Goal: Find specific page/section: Find specific page/section

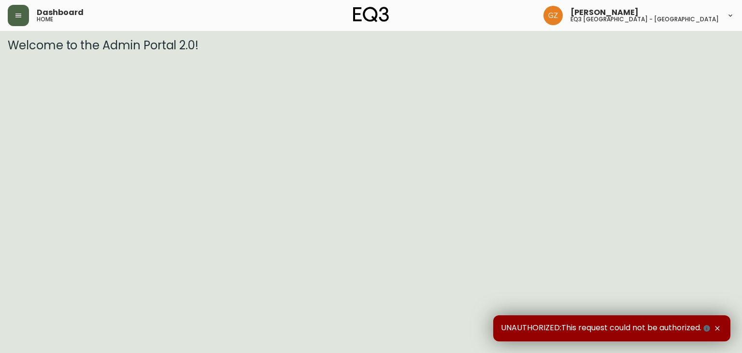
click at [18, 20] on button "button" at bounding box center [18, 15] width 21 height 21
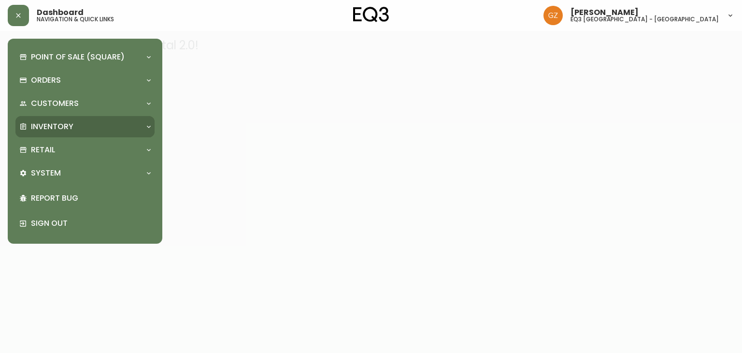
click at [66, 129] on p "Inventory" at bounding box center [52, 126] width 43 height 11
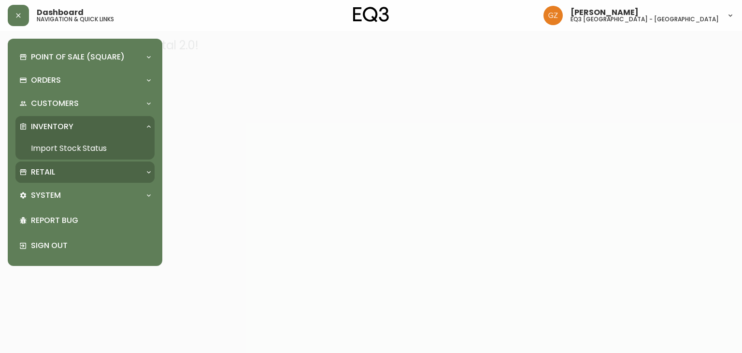
click at [80, 171] on div "Retail" at bounding box center [80, 172] width 122 height 11
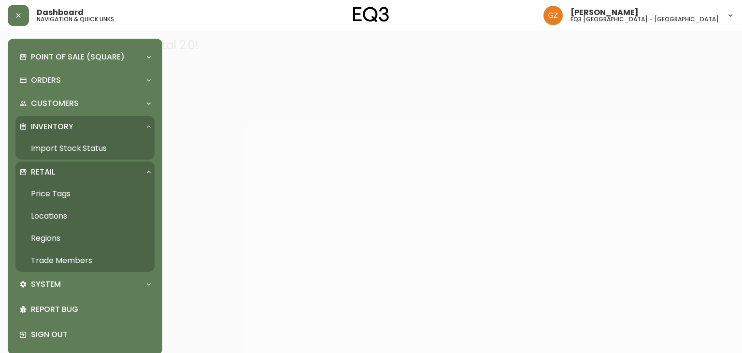
click at [76, 261] on link "Trade Members" at bounding box center [84, 260] width 139 height 22
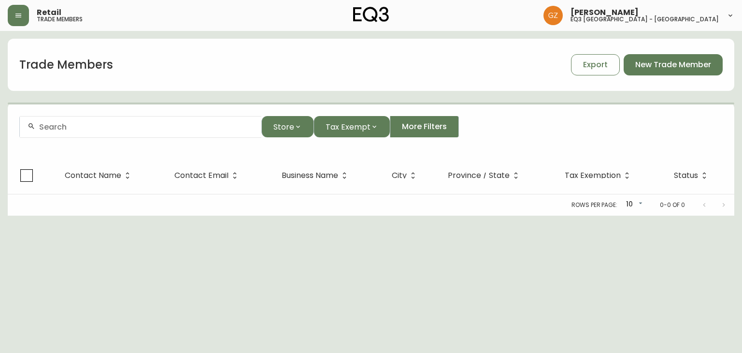
click at [143, 124] on input "text" at bounding box center [146, 126] width 215 height 9
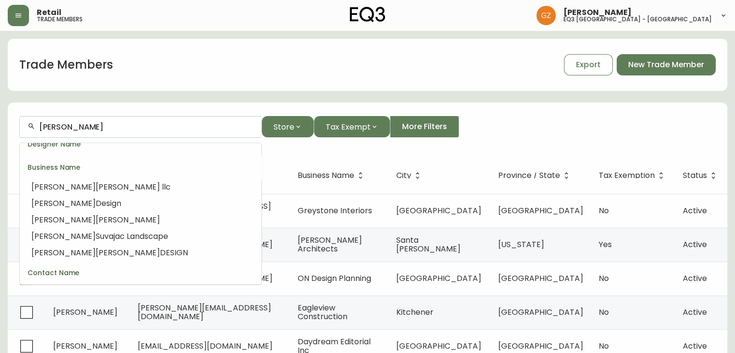
scroll to position [193, 0]
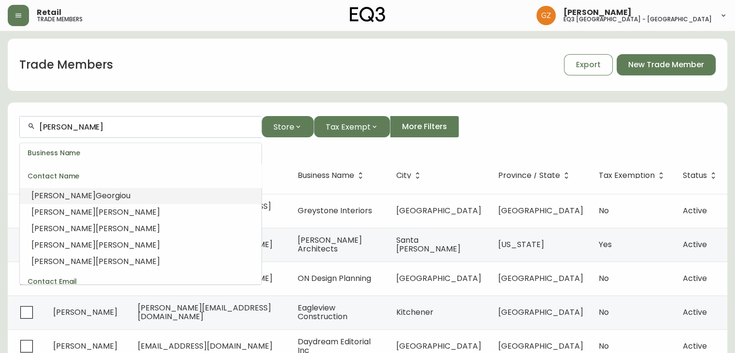
type input "[PERSON_NAME]"
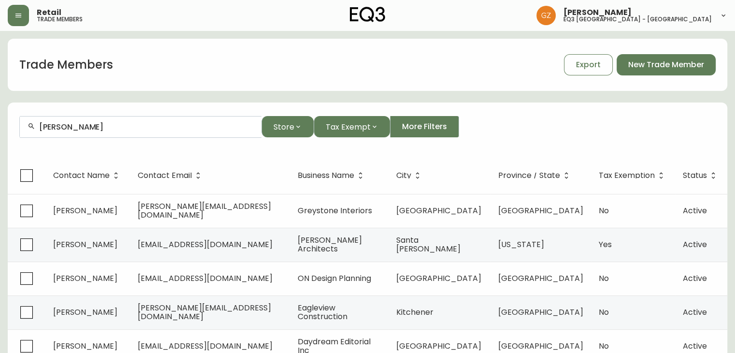
click at [127, 124] on input "[PERSON_NAME]" at bounding box center [146, 126] width 215 height 9
